Goal: Task Accomplishment & Management: Complete application form

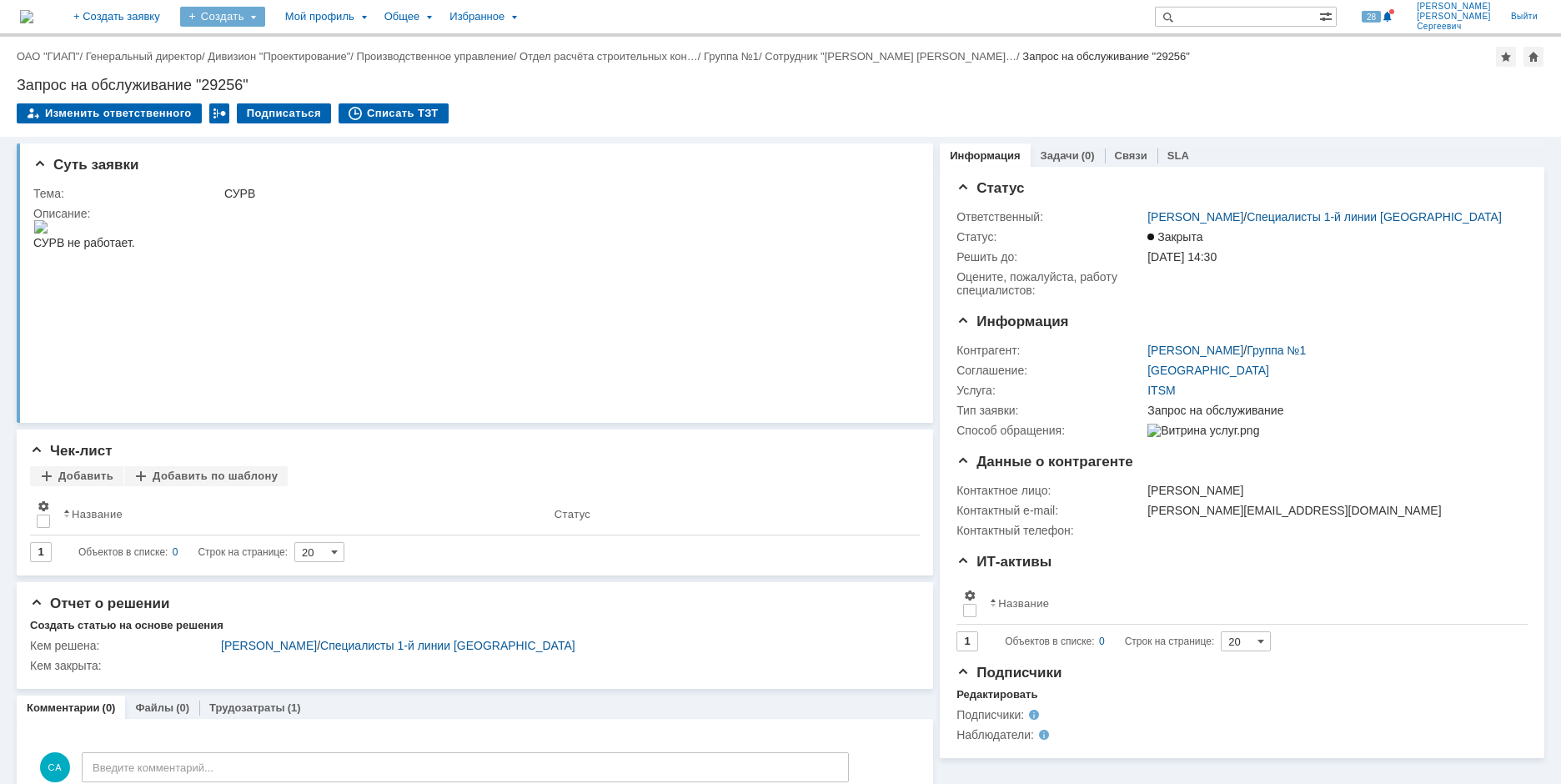
click at [265, 20] on div "Создать" at bounding box center [222, 16] width 85 height 20
click at [305, 91] on div "Заявка" at bounding box center [246, 103] width 133 height 27
click at [265, 20] on div "Создать" at bounding box center [222, 16] width 85 height 20
click at [294, 100] on link "Заявка" at bounding box center [246, 103] width 127 height 20
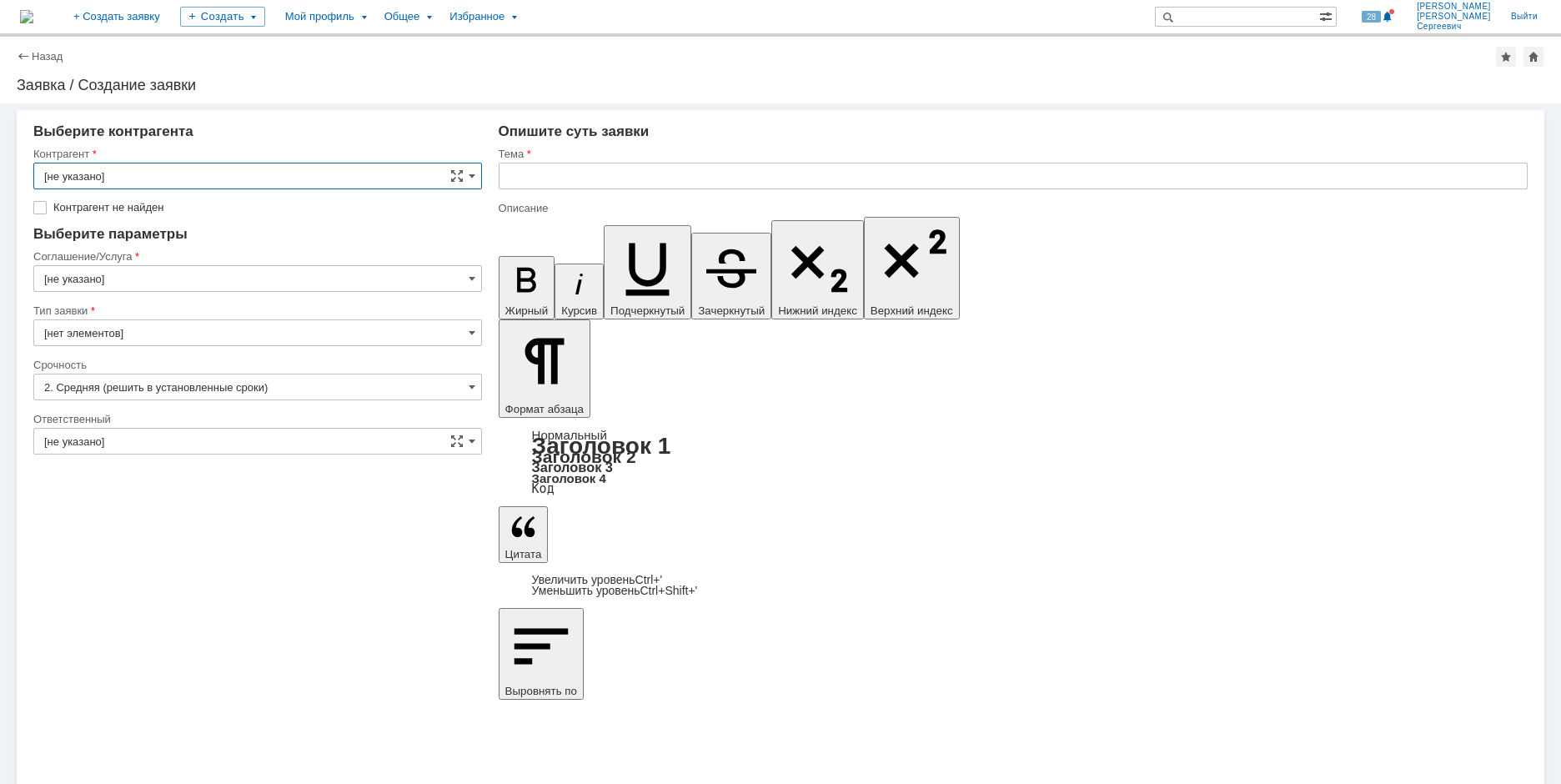
click at [199, 167] on input "[не указано]" at bounding box center [257, 176] width 449 height 27
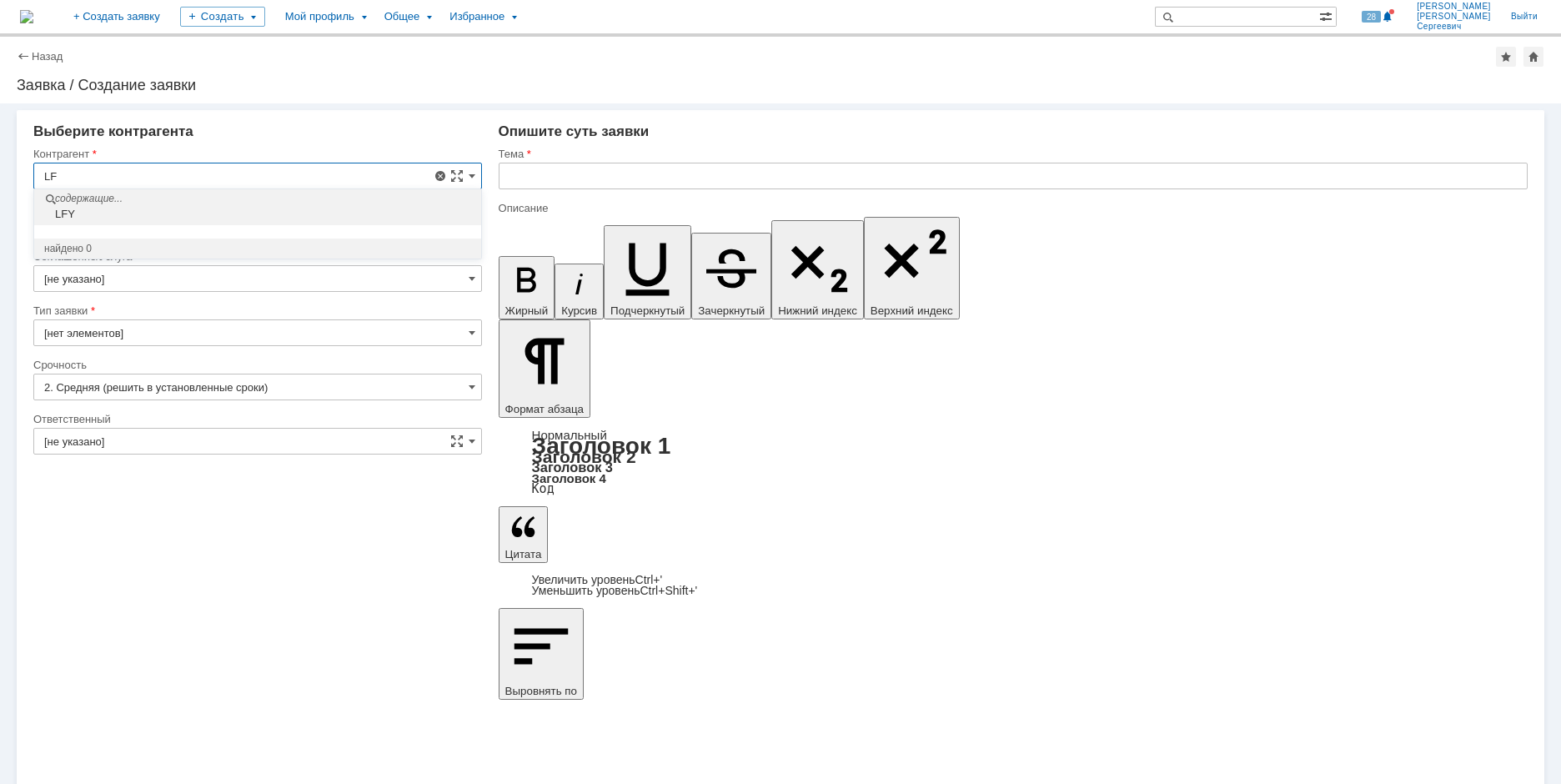
type input "L"
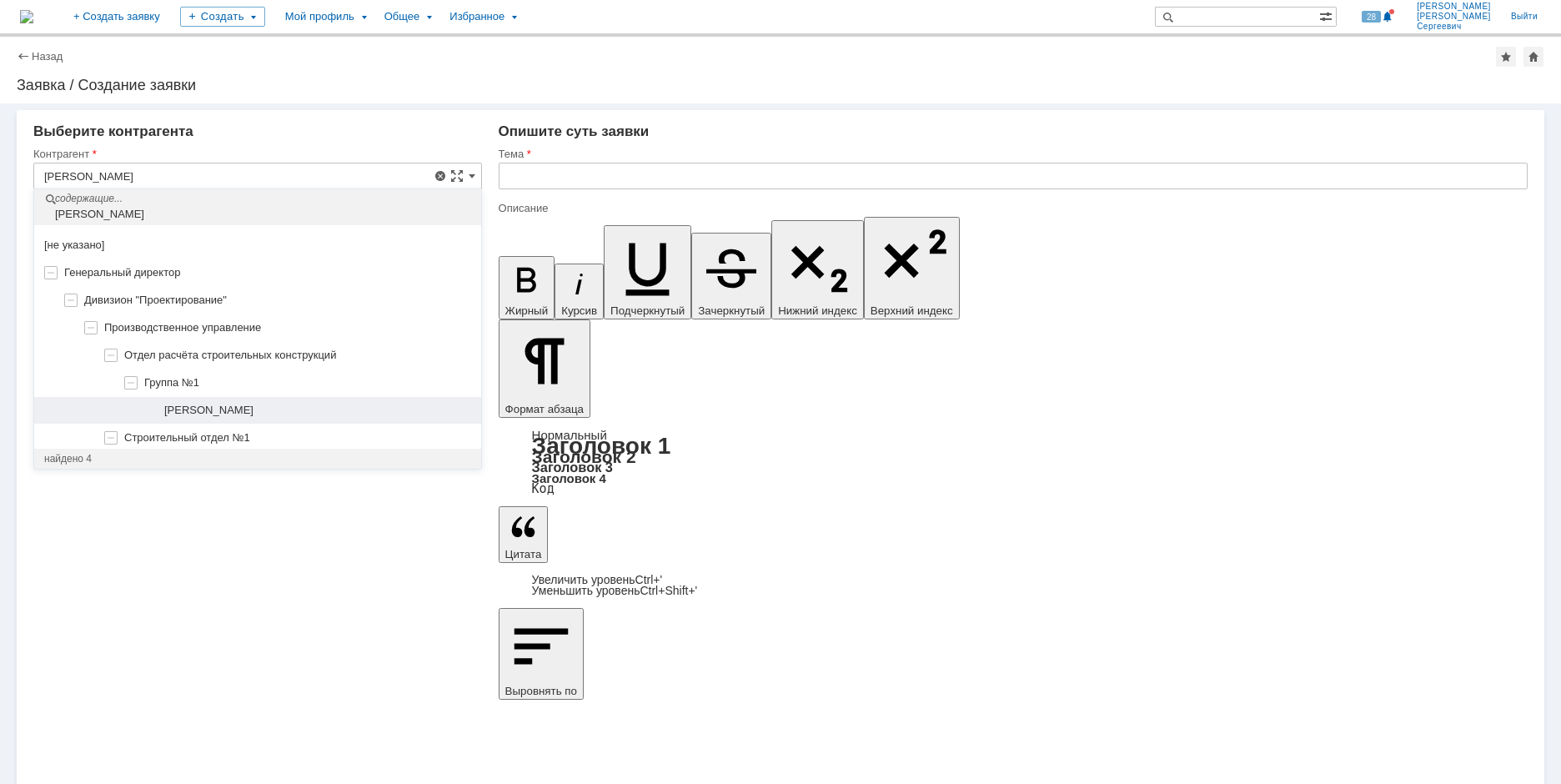
scroll to position [129, 0]
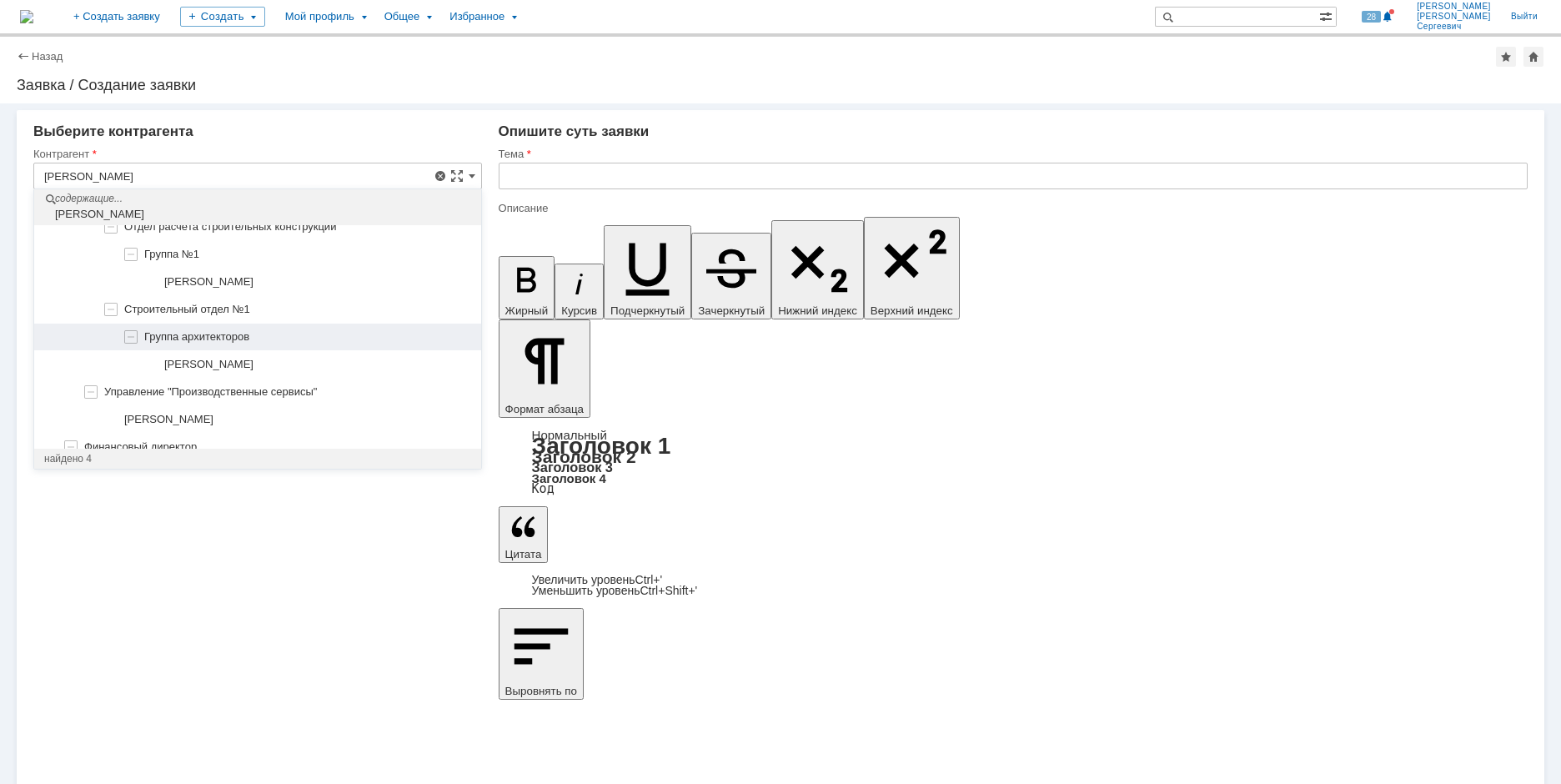
type input "Группа архитекторов"
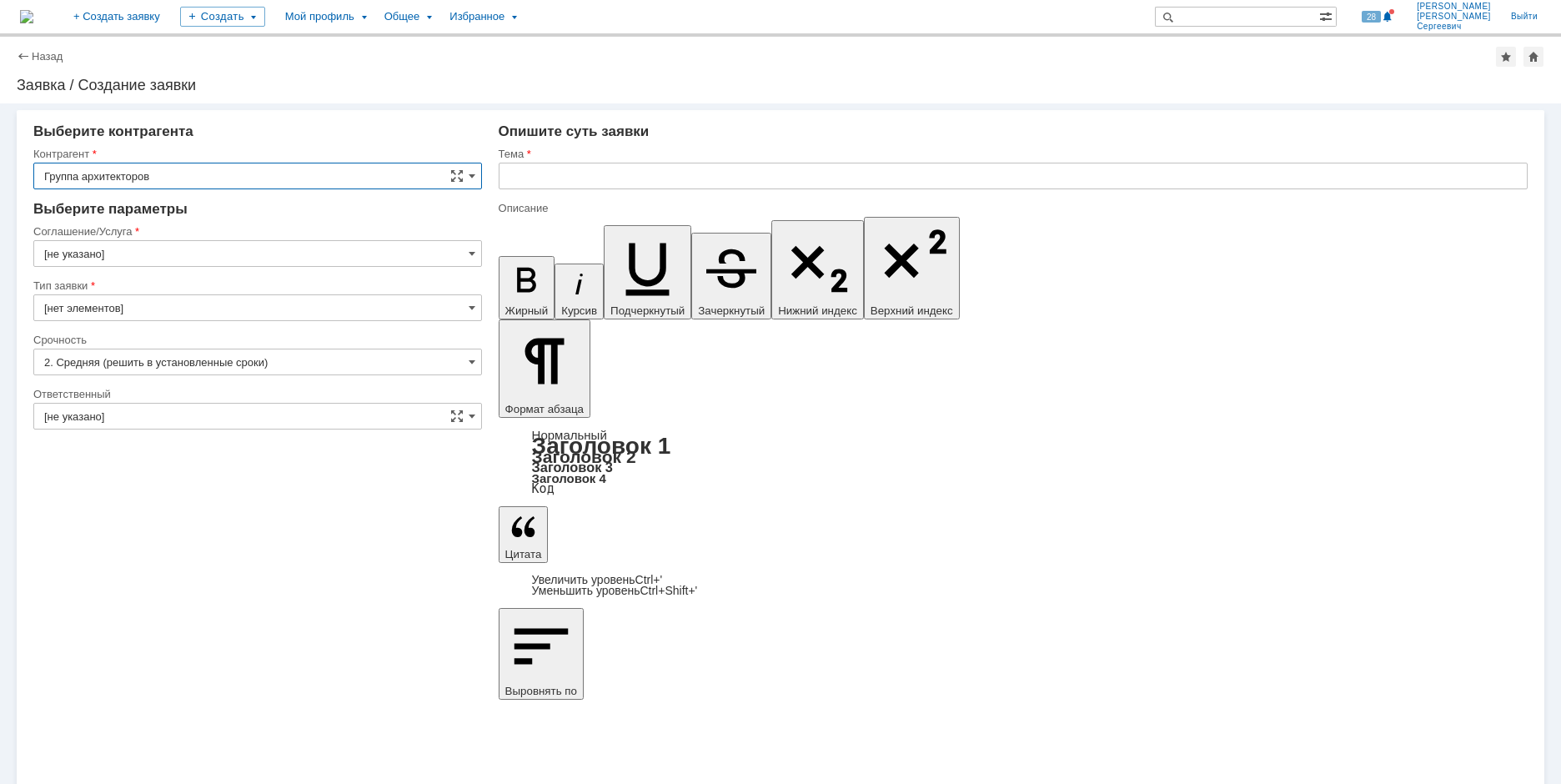
type input "[GEOGRAPHIC_DATA]"
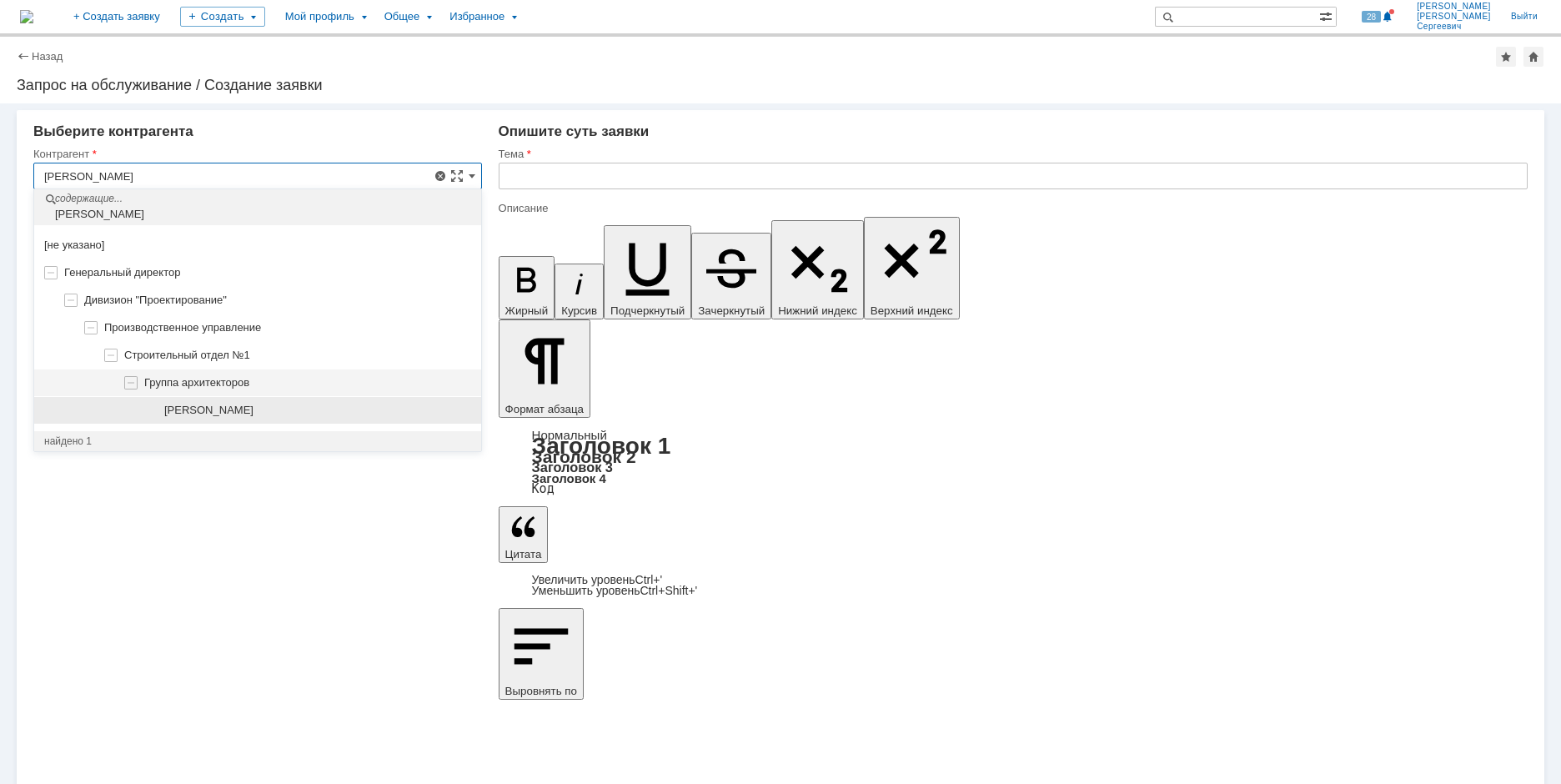
click at [228, 418] on div "[PERSON_NAME]" at bounding box center [257, 410] width 447 height 28
type input "[PERSON_NAME]"
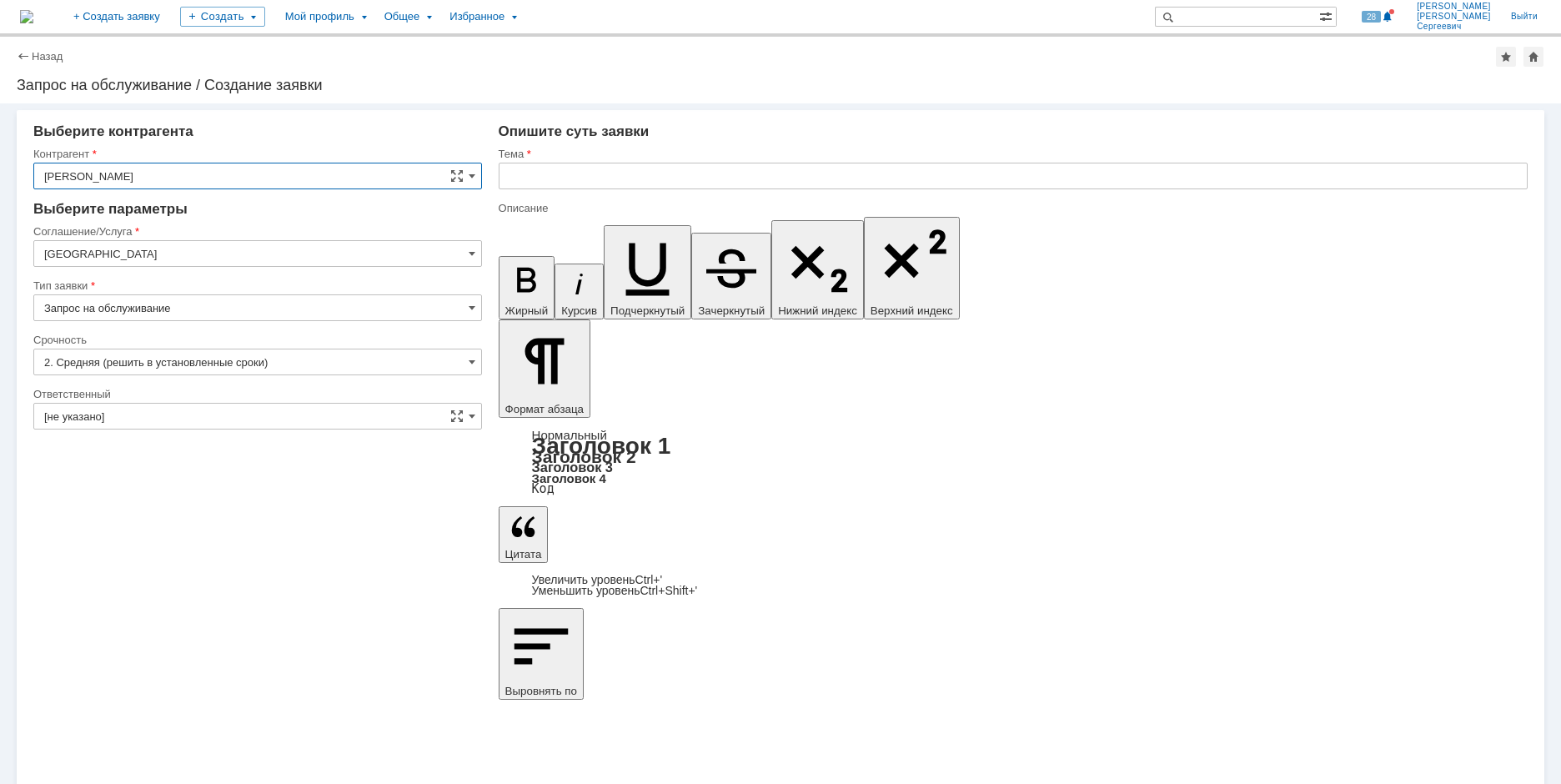
click at [160, 253] on input "[GEOGRAPHIC_DATA]" at bounding box center [257, 254] width 449 height 27
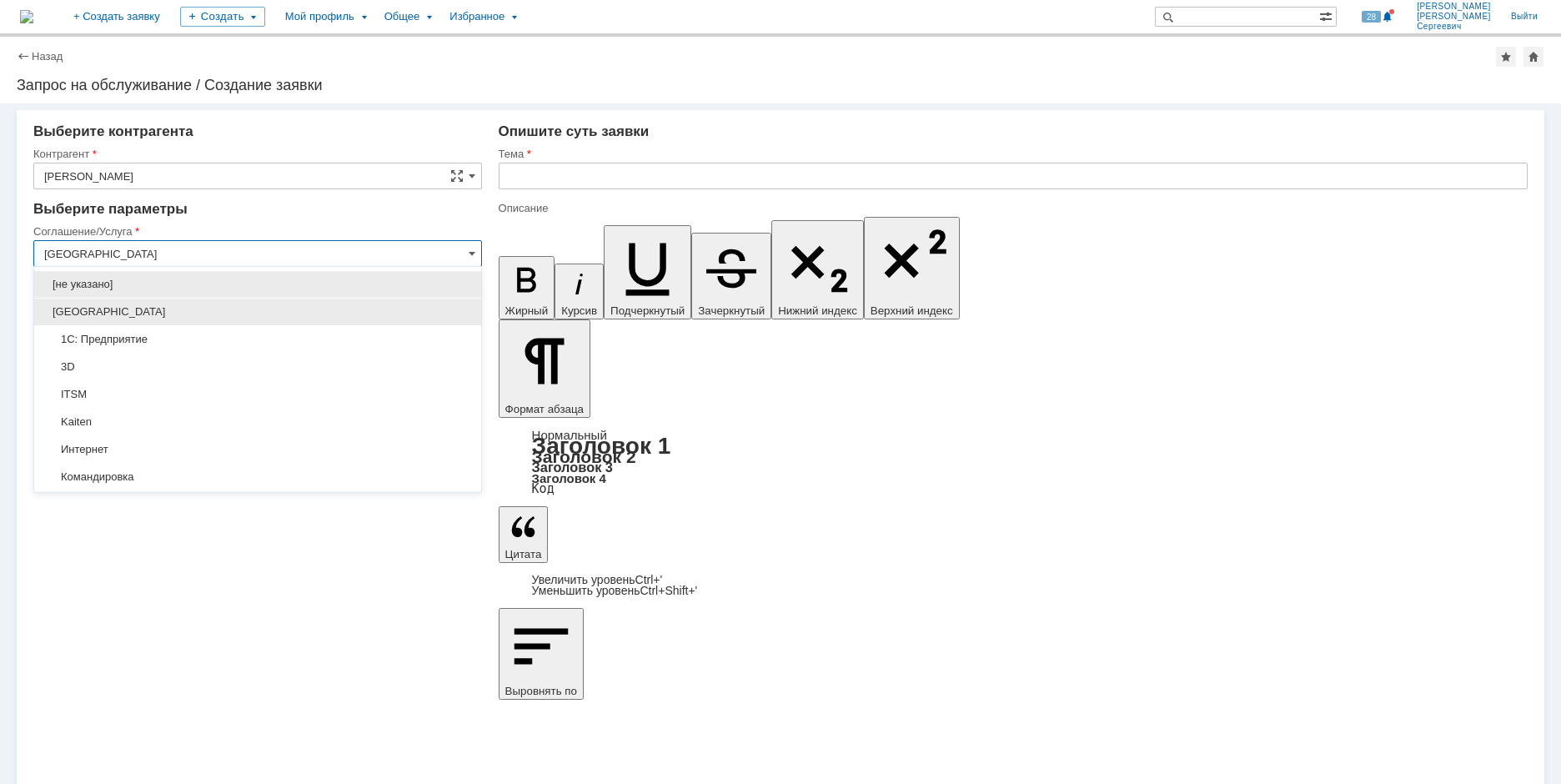
click at [165, 304] on div "[GEOGRAPHIC_DATA]" at bounding box center [257, 312] width 447 height 27
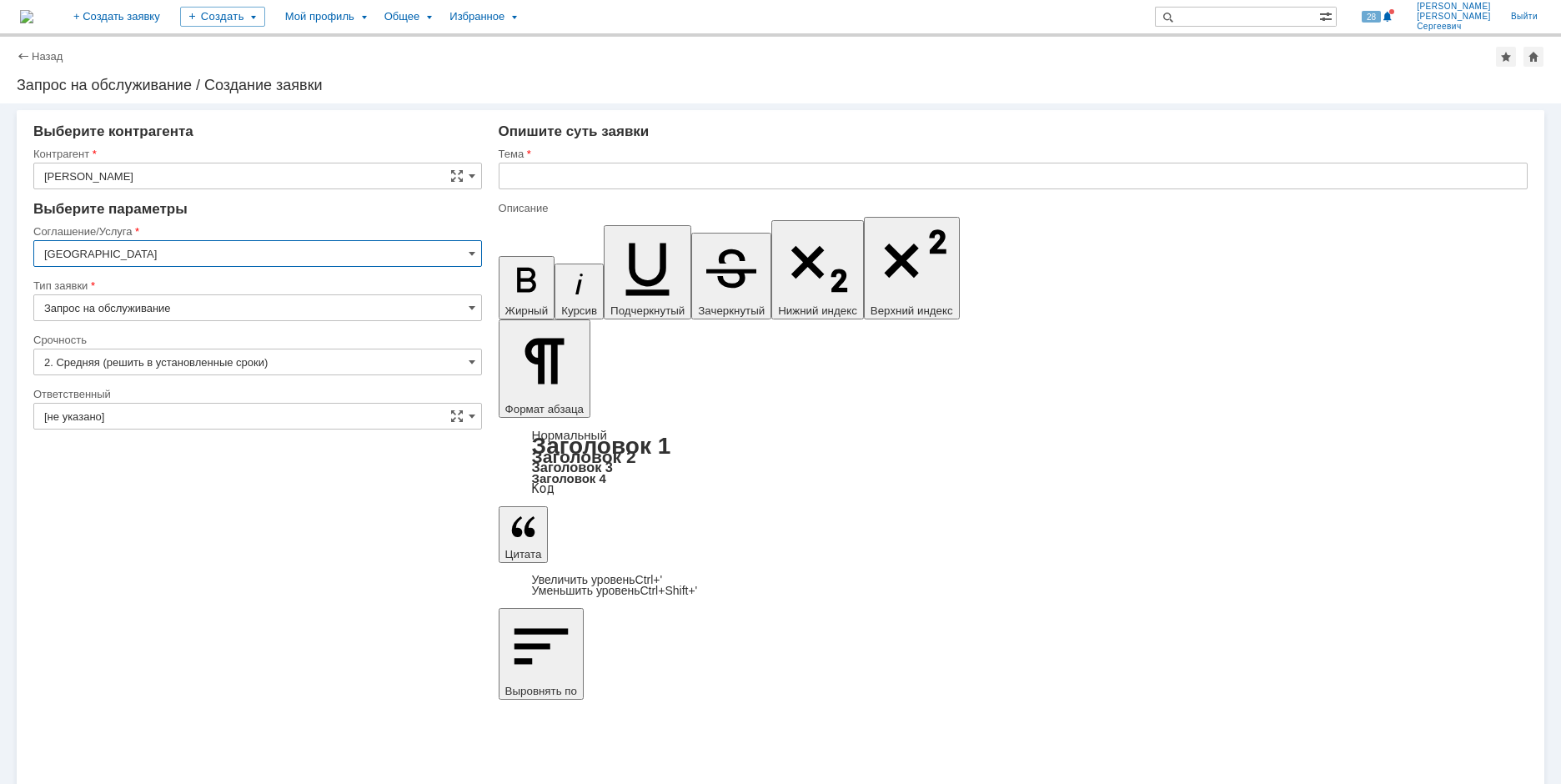
type input "[GEOGRAPHIC_DATA]"
click at [196, 416] on input "[не указано]" at bounding box center [257, 416] width 449 height 27
type input "[PERSON_NAME]"
click at [704, 181] on input "text" at bounding box center [1012, 176] width 1029 height 27
click at [954, 714] on div "Внимание! Выберите контрагента Контрагент [PERSON_NAME] не найден Контрагент не…" at bounding box center [780, 443] width 1561 height 681
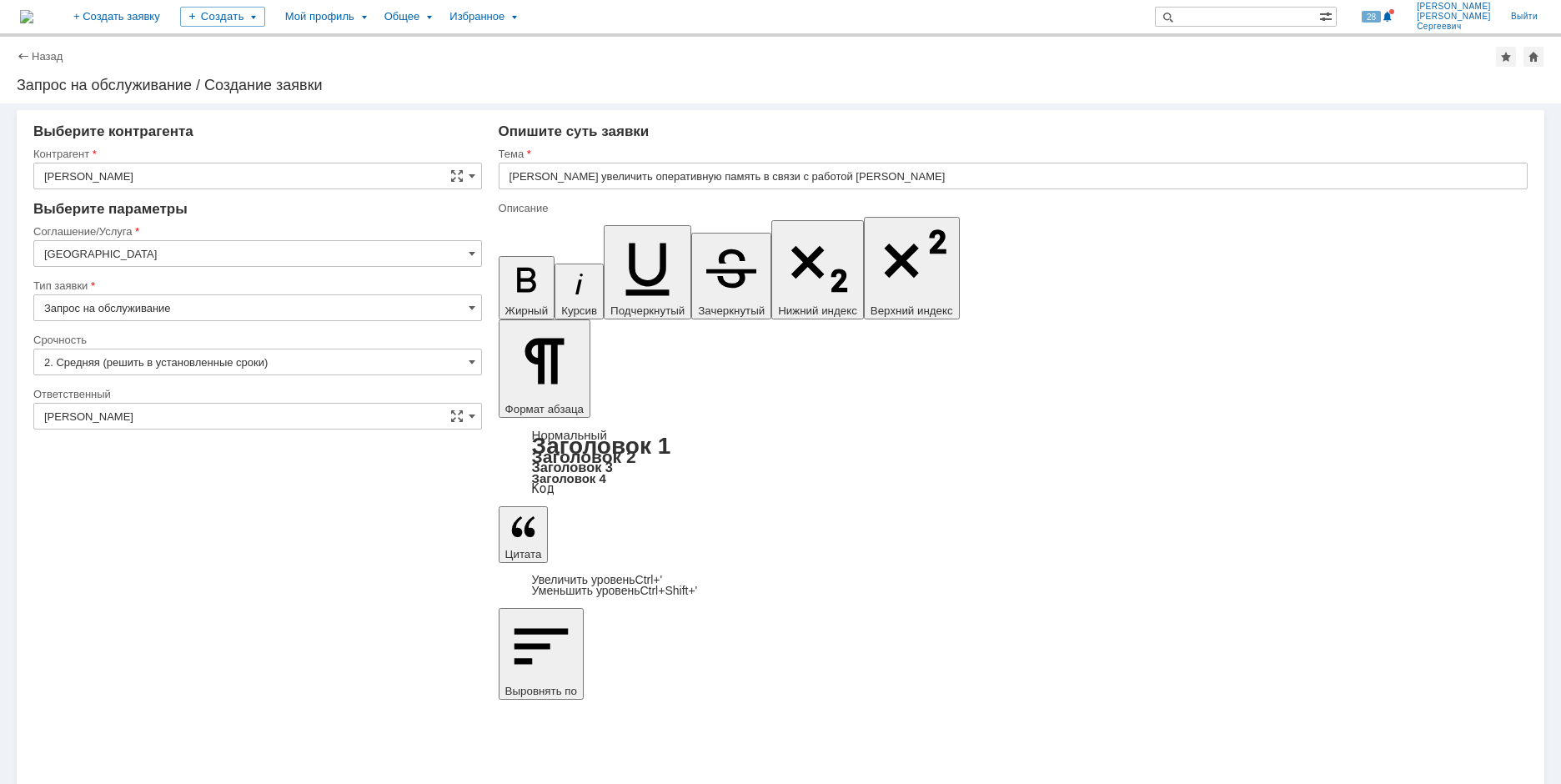
click at [862, 173] on input "[PERSON_NAME] увеличить оперативную память в связи с работой [PERSON_NAME]" at bounding box center [1012, 176] width 1029 height 27
click at [598, 177] on input "[PERSON_NAME] увеличить оперативную память в связи с работой в Ревит" at bounding box center [1012, 176] width 1029 height 27
type input "[PERSON_NAME] увеличить объём оперативной памяти в связи с работой в Ревит"
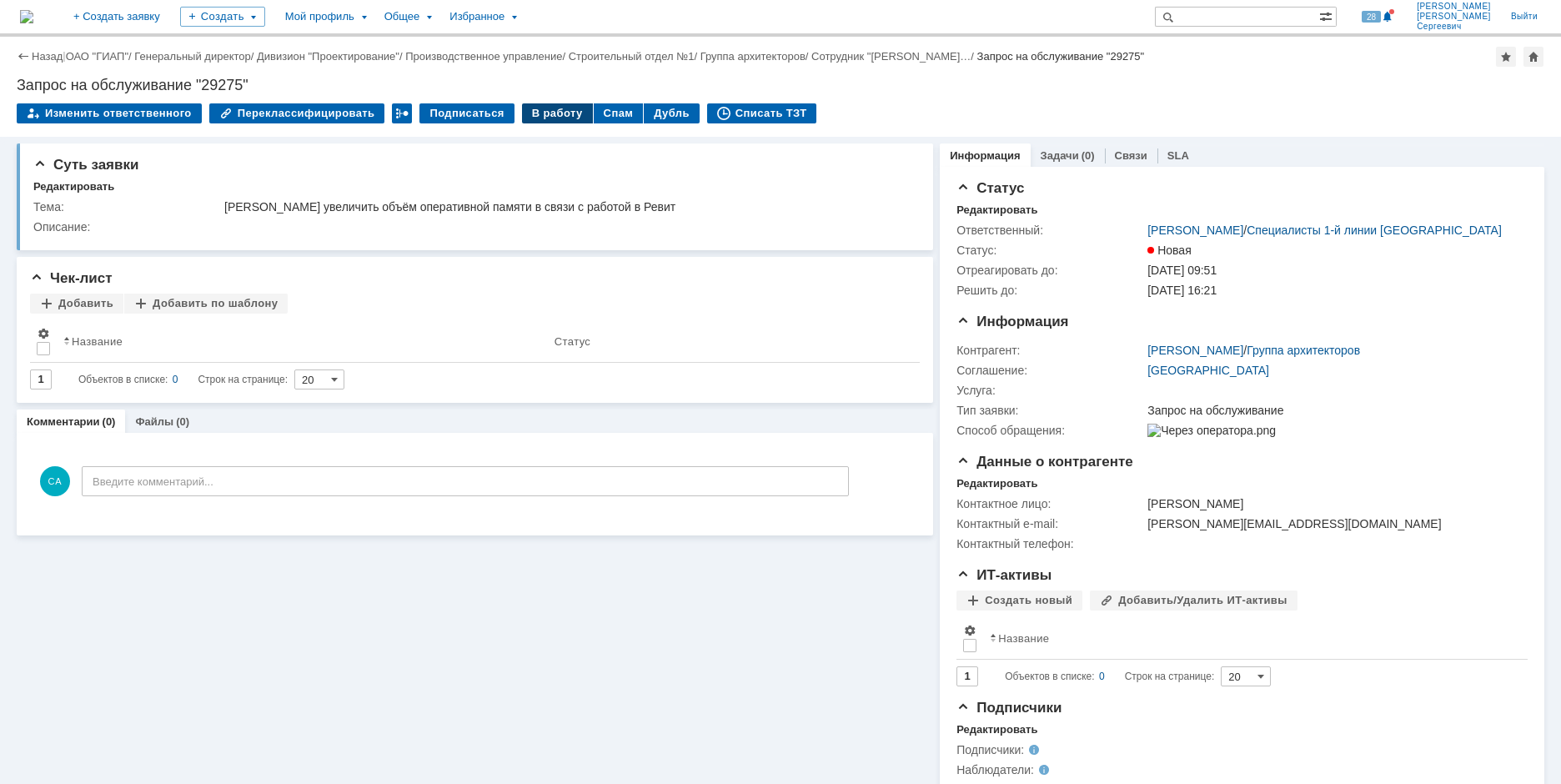
click at [550, 107] on div "В работу" at bounding box center [557, 113] width 71 height 20
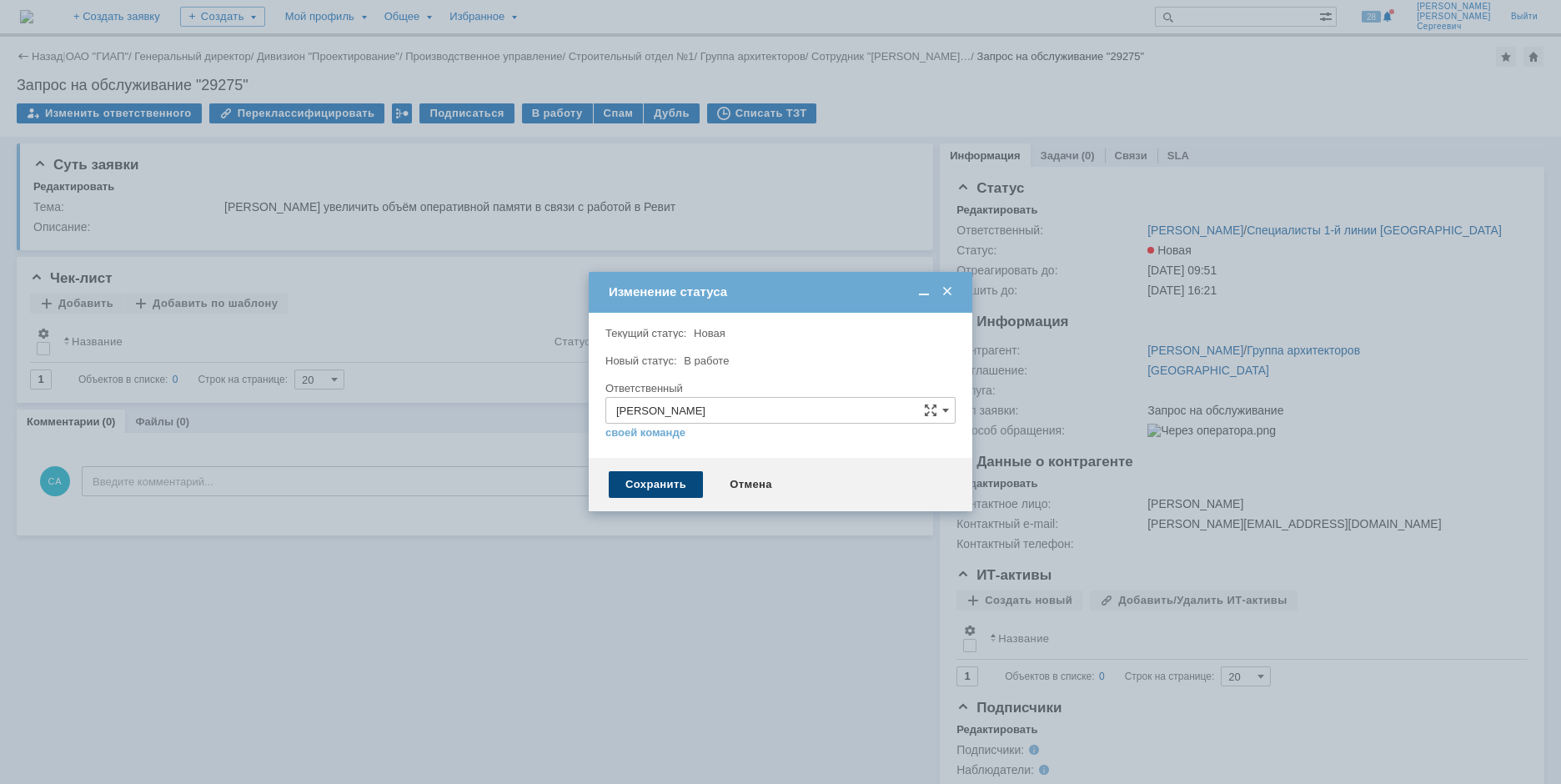
click at [642, 491] on div "Сохранить" at bounding box center [656, 485] width 94 height 27
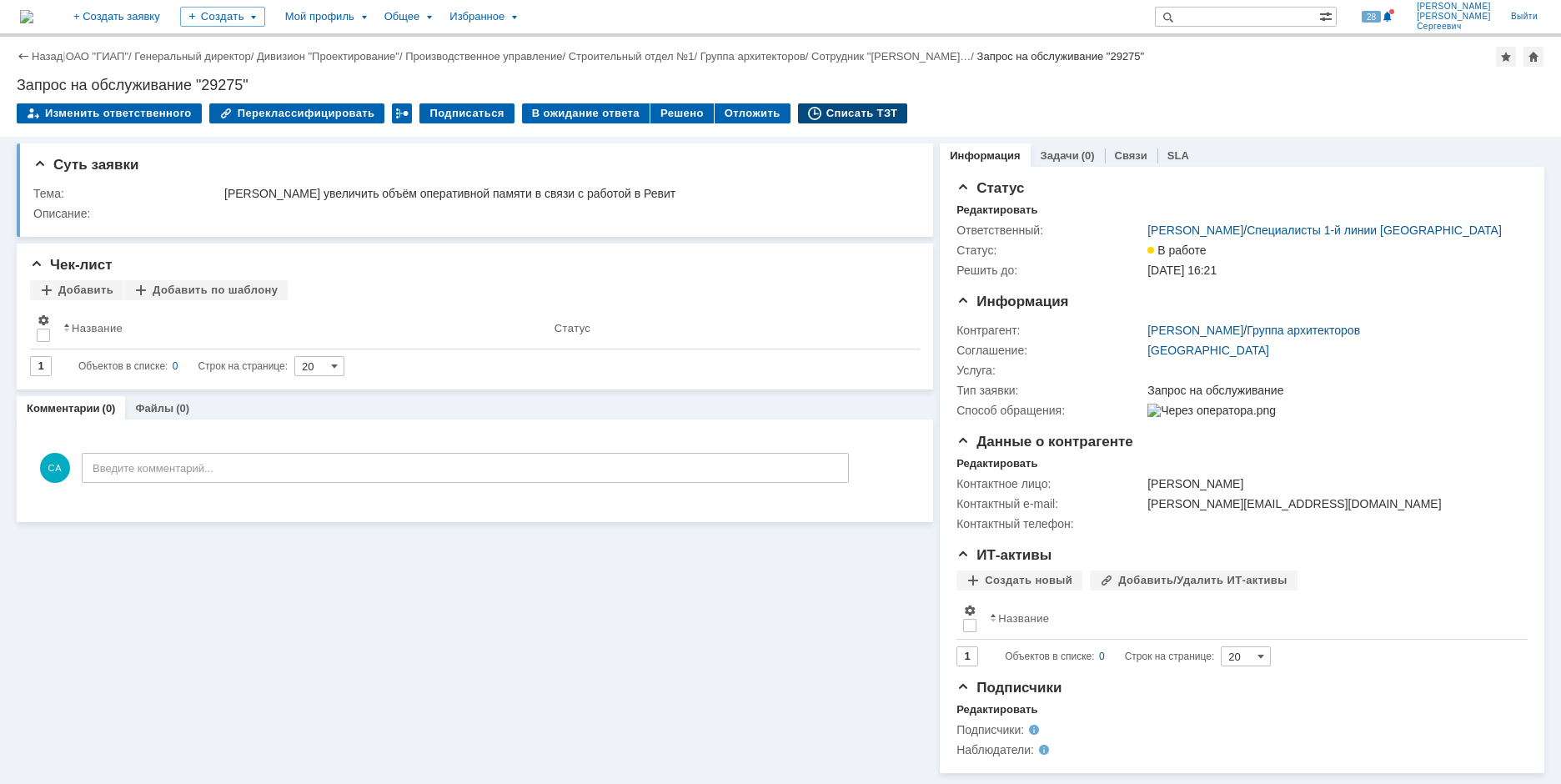
click at [807, 111] on div "Списать ТЗТ" at bounding box center [852, 113] width 110 height 20
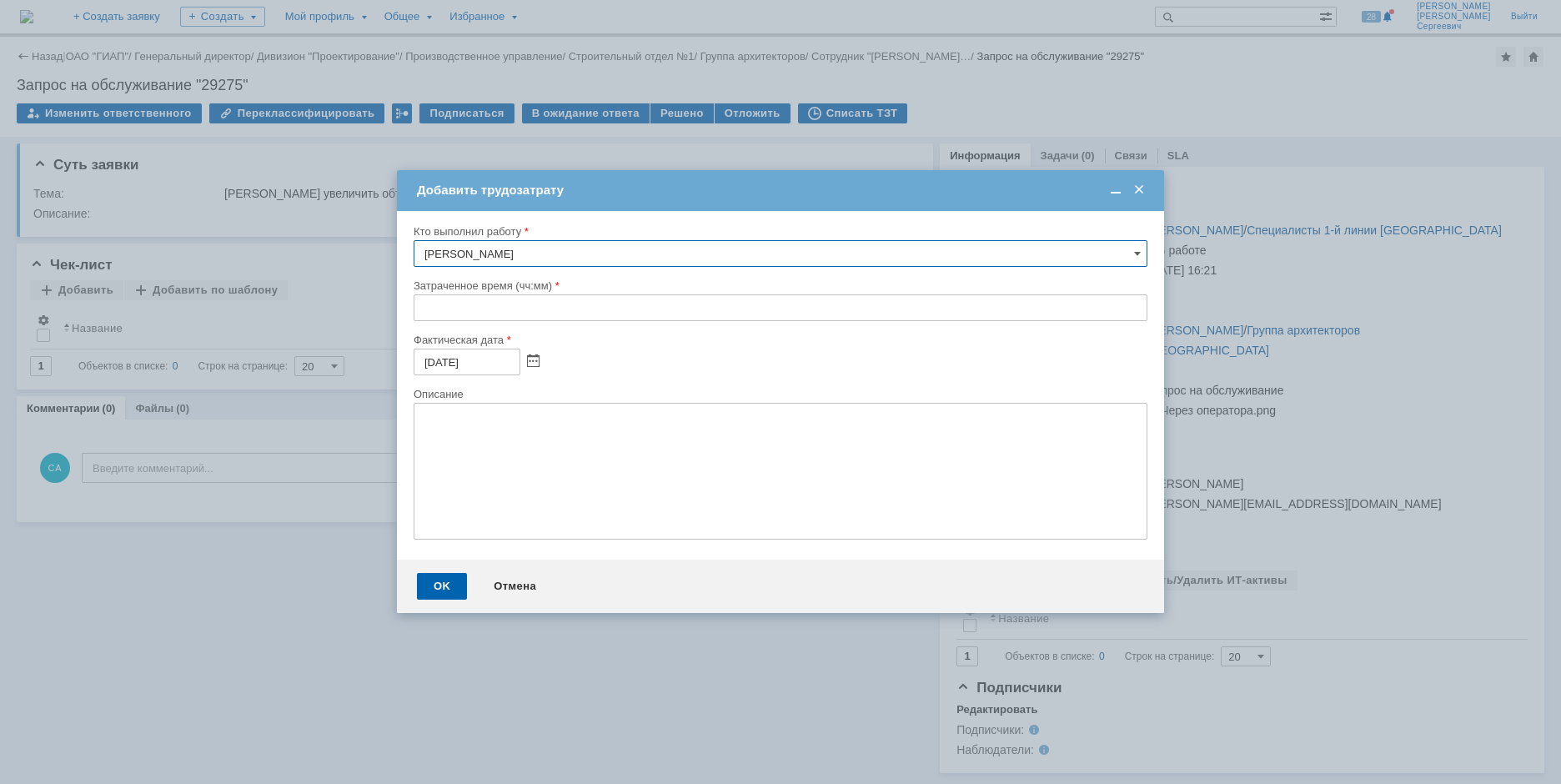
click at [421, 307] on input "text" at bounding box center [780, 307] width 734 height 27
type input "00:10"
click at [424, 583] on div "OK" at bounding box center [442, 586] width 50 height 27
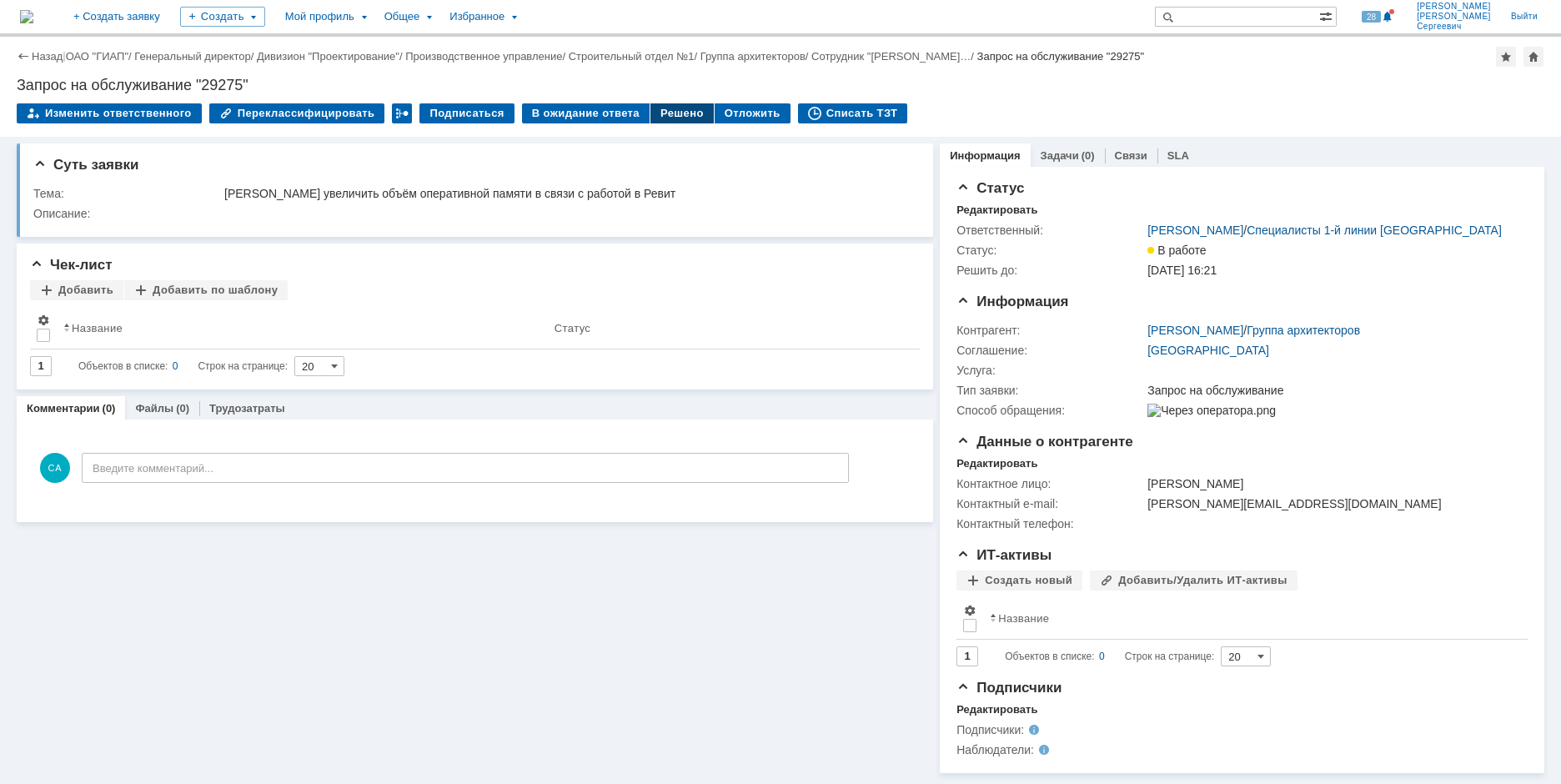
click at [657, 107] on div "Решено" at bounding box center [682, 113] width 63 height 20
